Goal: Information Seeking & Learning: Learn about a topic

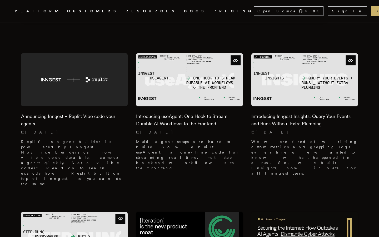
scroll to position [147, 0]
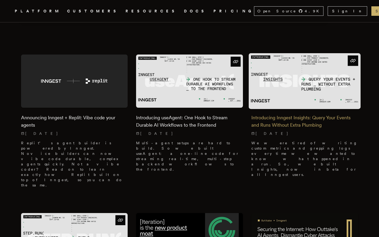
click at [303, 57] on img at bounding box center [305, 81] width 112 height 56
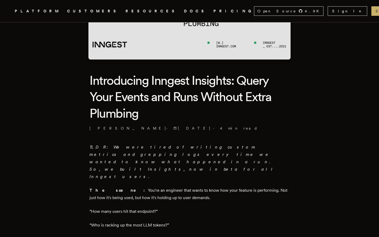
scroll to position [101, 0]
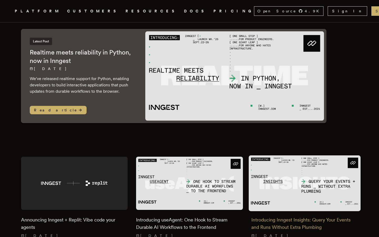
scroll to position [113, 0]
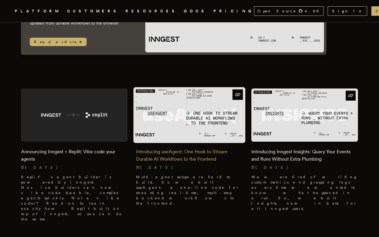
click at [156, 105] on img at bounding box center [189, 115] width 112 height 56
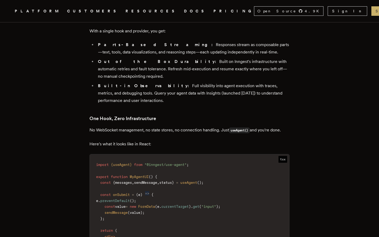
scroll to position [549, 0]
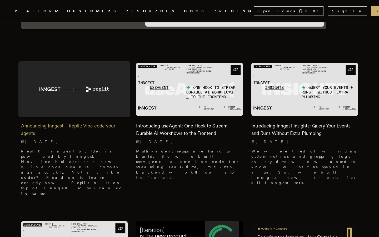
click at [41, 80] on img at bounding box center [74, 89] width 112 height 56
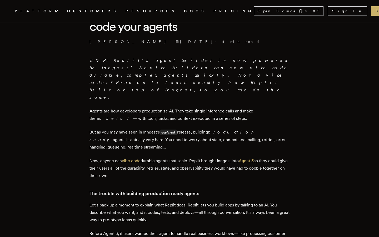
scroll to position [162, 0]
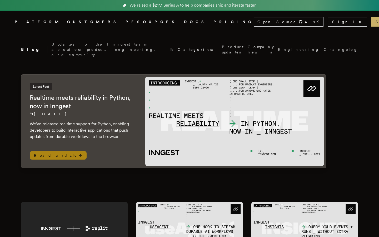
click at [138, 89] on div "Latest Post Realtime meets reliability in Python, now in Inngest [DATE] We've r…" at bounding box center [82, 121] width 122 height 93
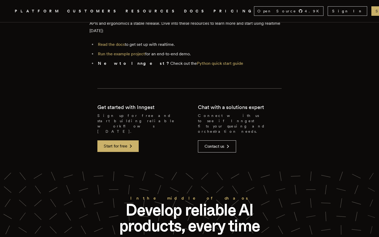
scroll to position [1052, 0]
